Goal: Browse casually

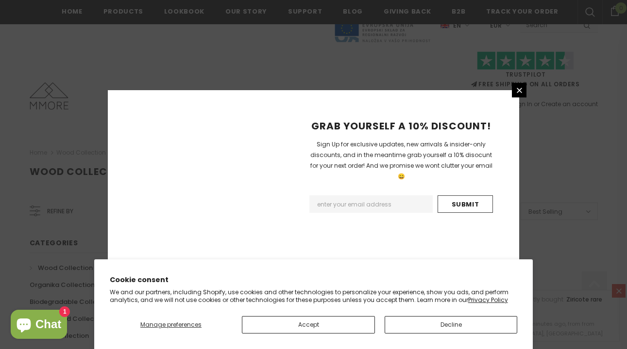
scroll to position [645, 0]
